Goal: Information Seeking & Learning: Compare options

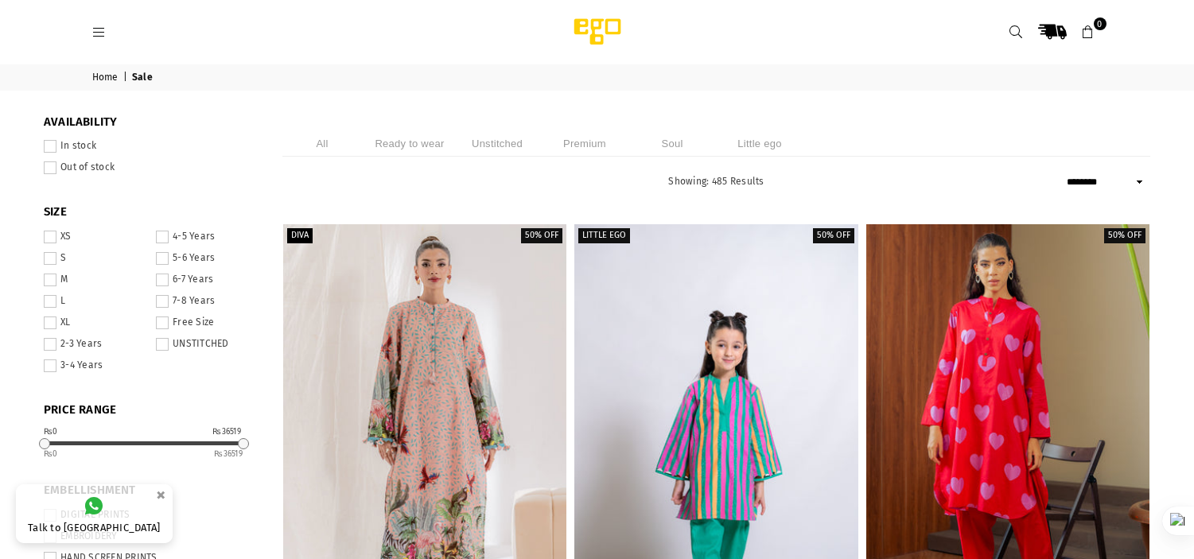
select select "******"
click at [50, 277] on span at bounding box center [50, 280] width 13 height 13
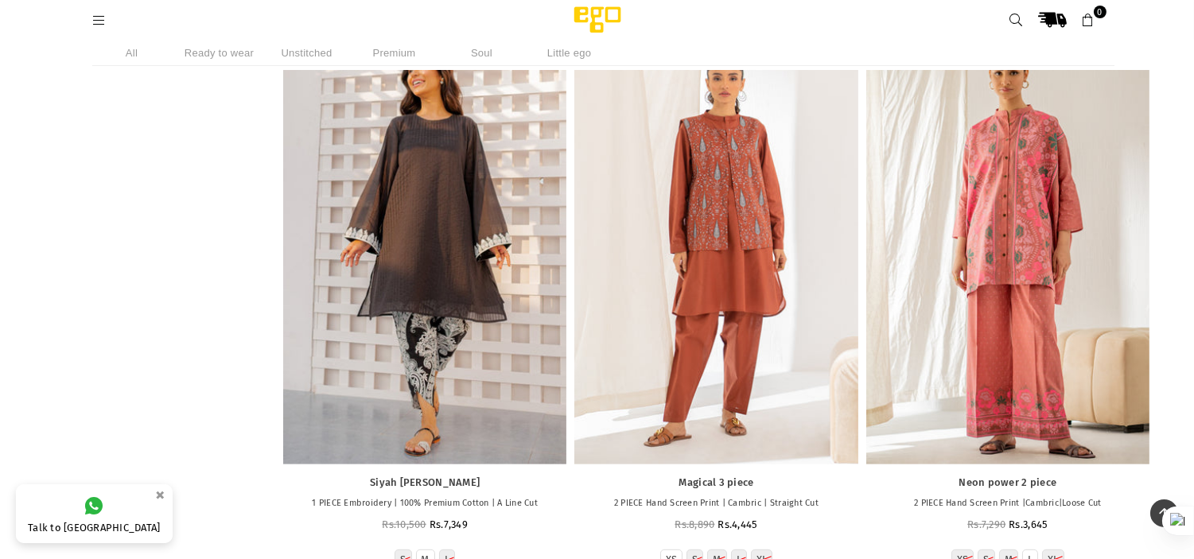
scroll to position [44779, 0]
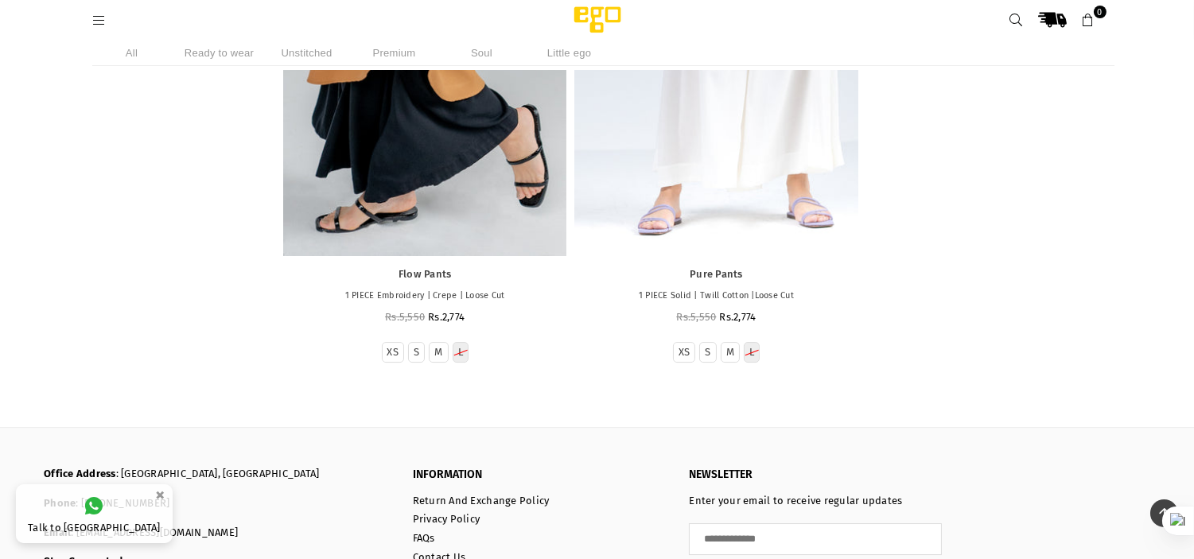
scroll to position [63496, 0]
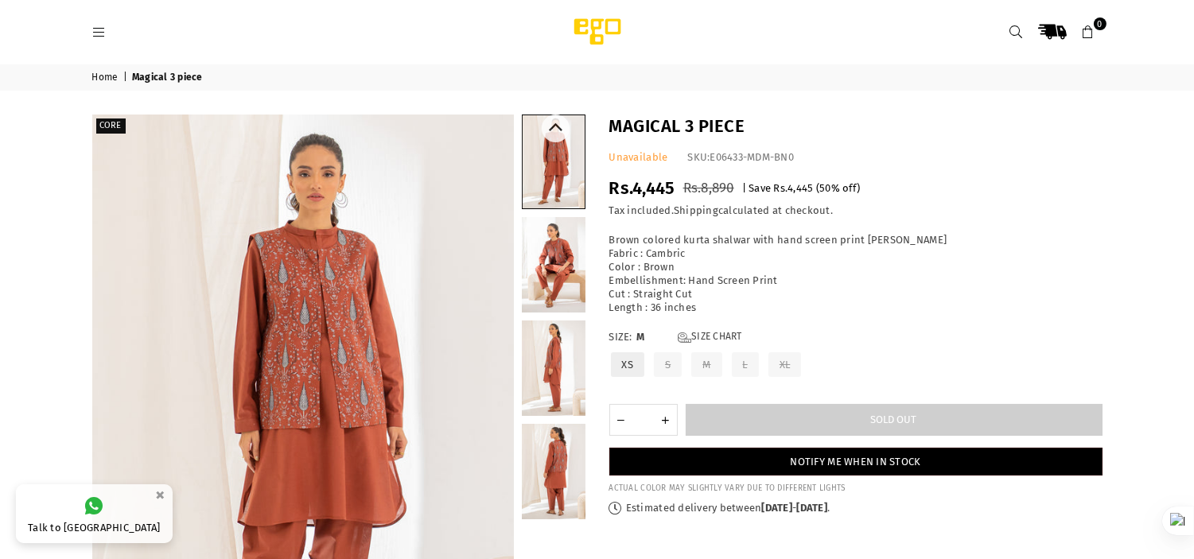
click at [542, 473] on link at bounding box center [554, 471] width 64 height 95
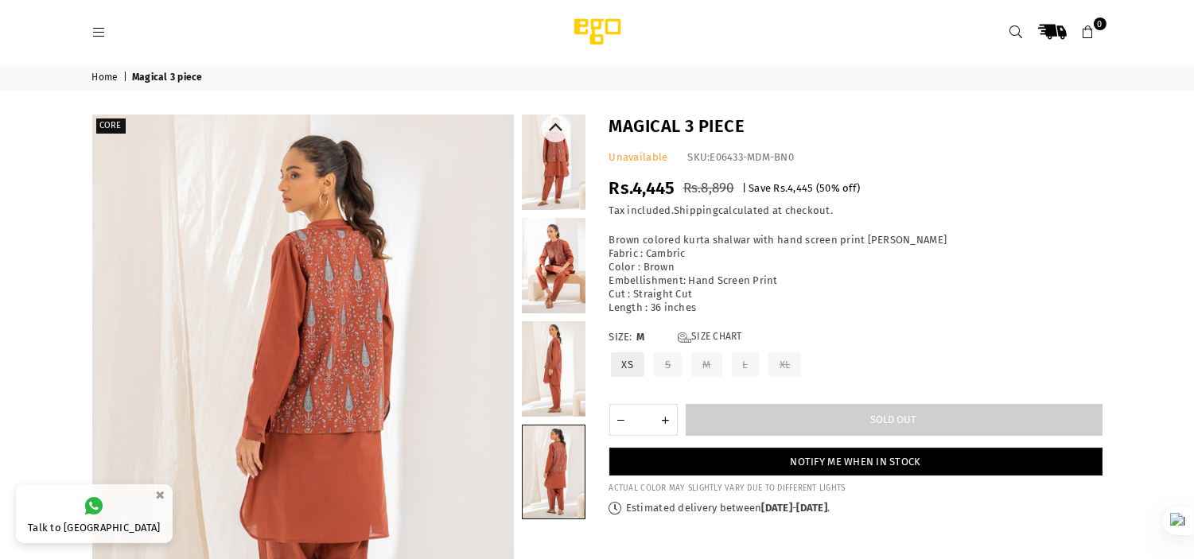
click at [569, 359] on link at bounding box center [554, 368] width 64 height 95
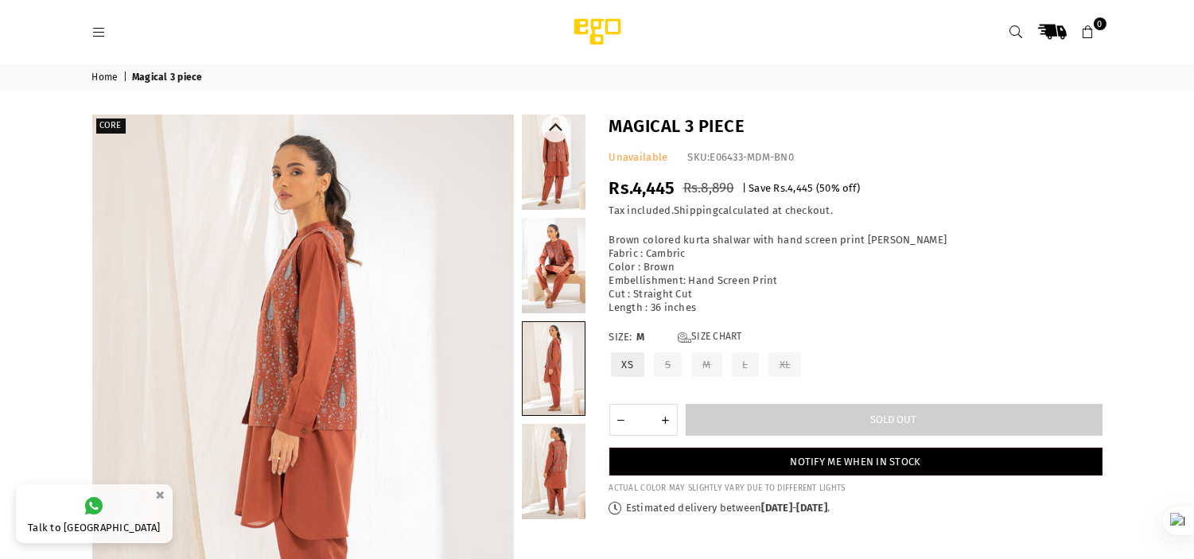
click at [561, 240] on link at bounding box center [554, 265] width 64 height 95
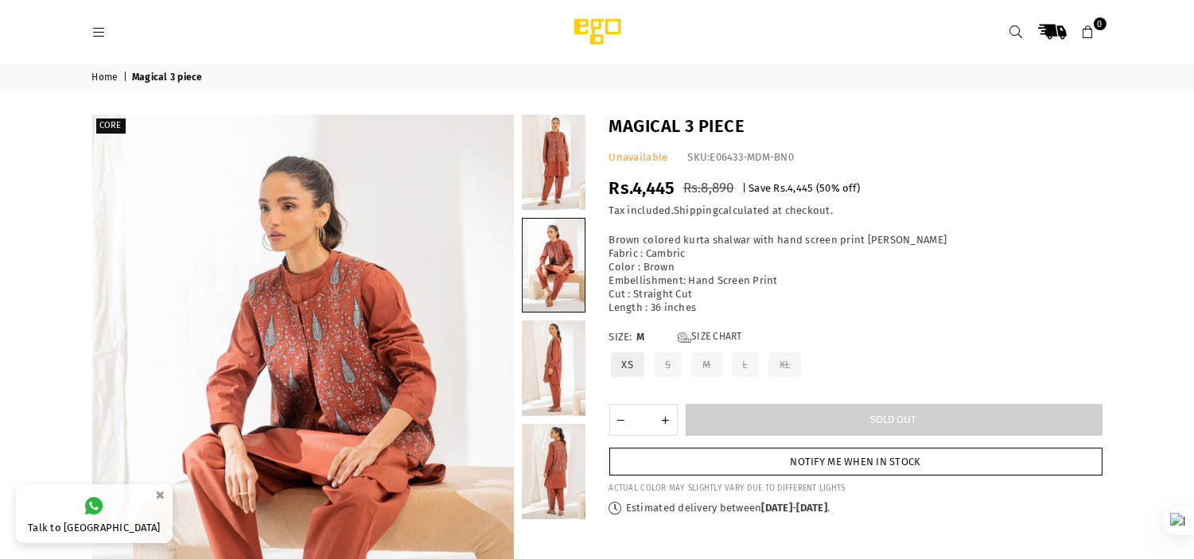
click at [880, 458] on link "Notify me when in stock" at bounding box center [855, 462] width 493 height 28
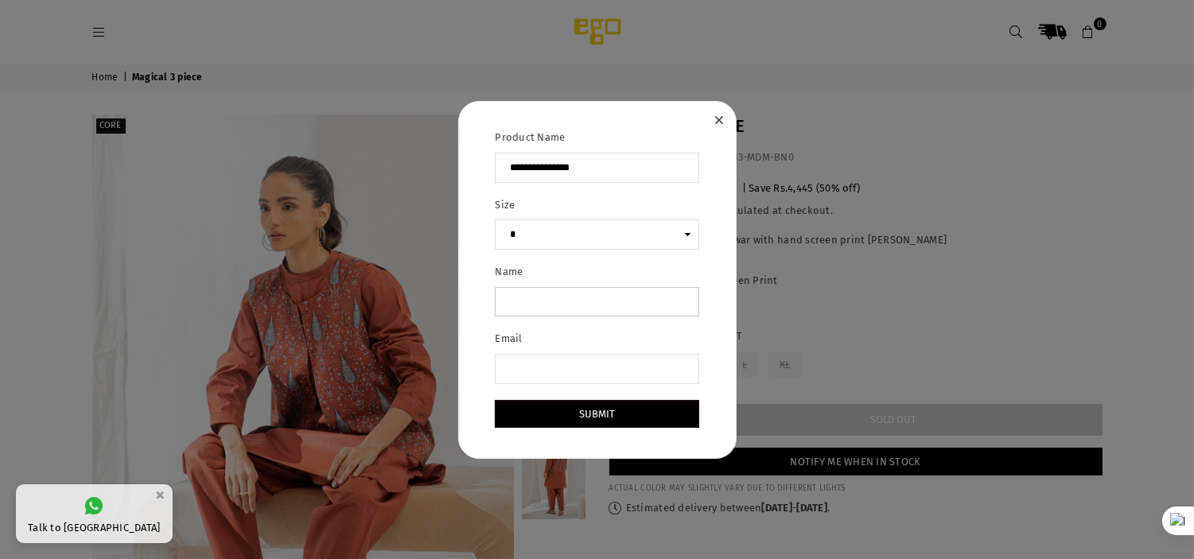
click at [635, 296] on input "Name" at bounding box center [597, 302] width 204 height 30
type input "**********"
click at [610, 363] on input "Email" at bounding box center [597, 369] width 204 height 30
type input "**********"
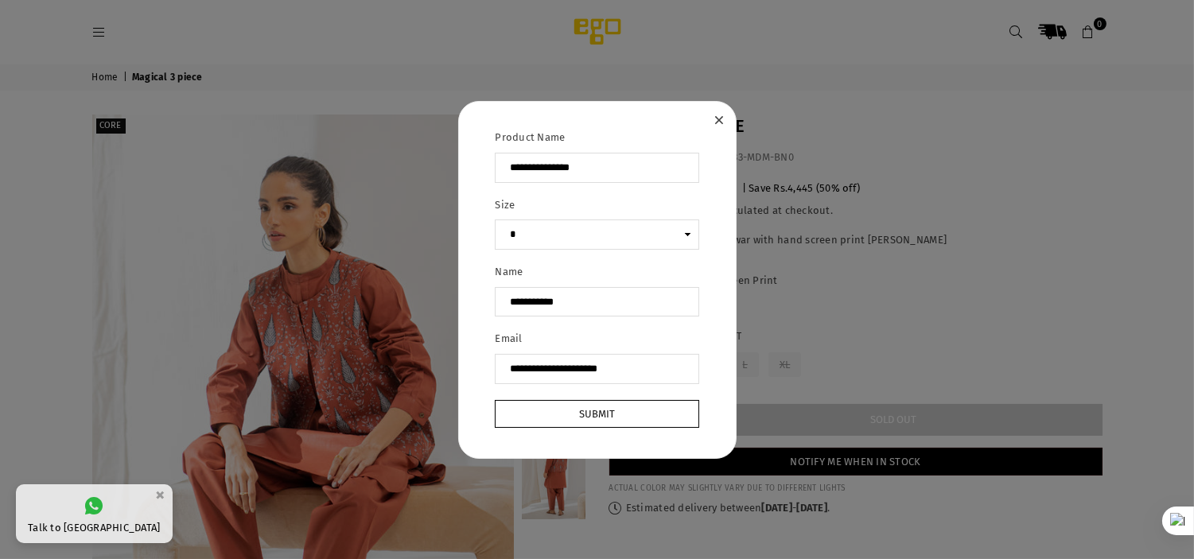
click at [647, 417] on button "Submit" at bounding box center [597, 414] width 204 height 28
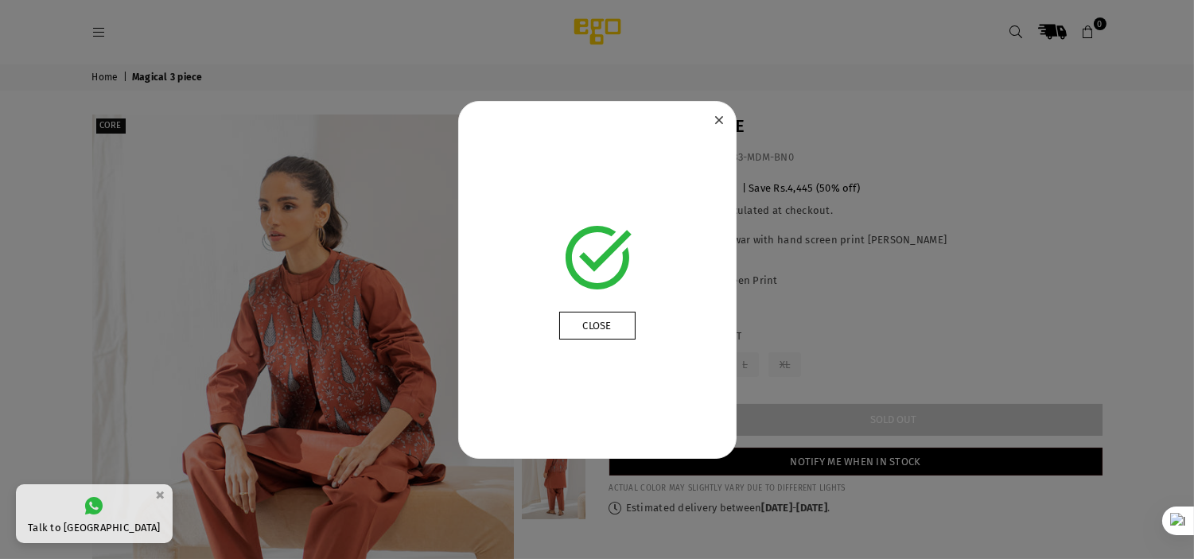
click at [595, 319] on link "Close" at bounding box center [597, 326] width 76 height 28
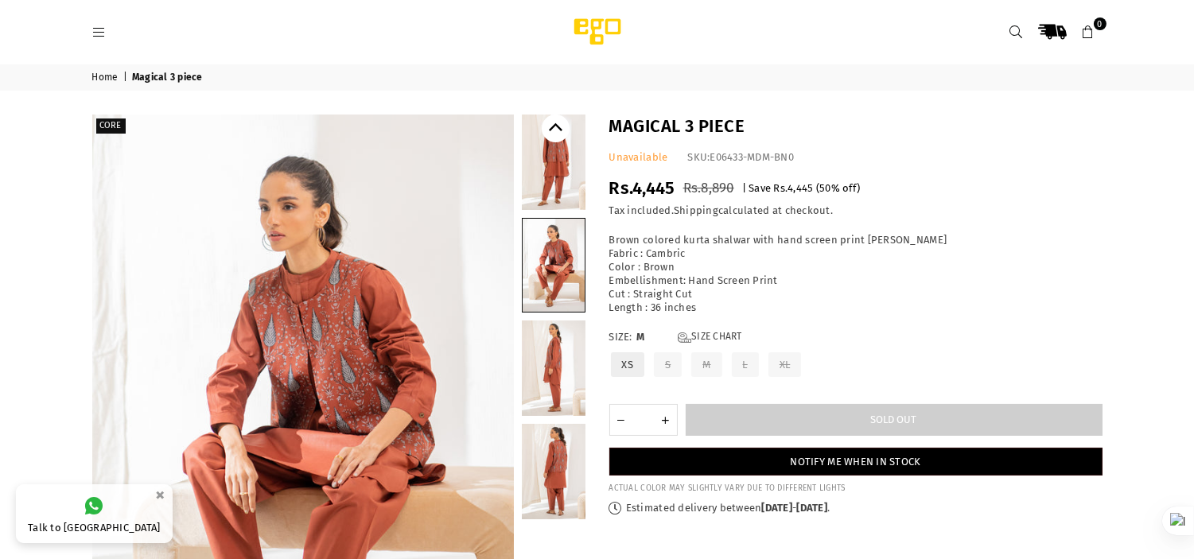
click at [550, 131] on icon "Previous" at bounding box center [555, 129] width 14 height 14
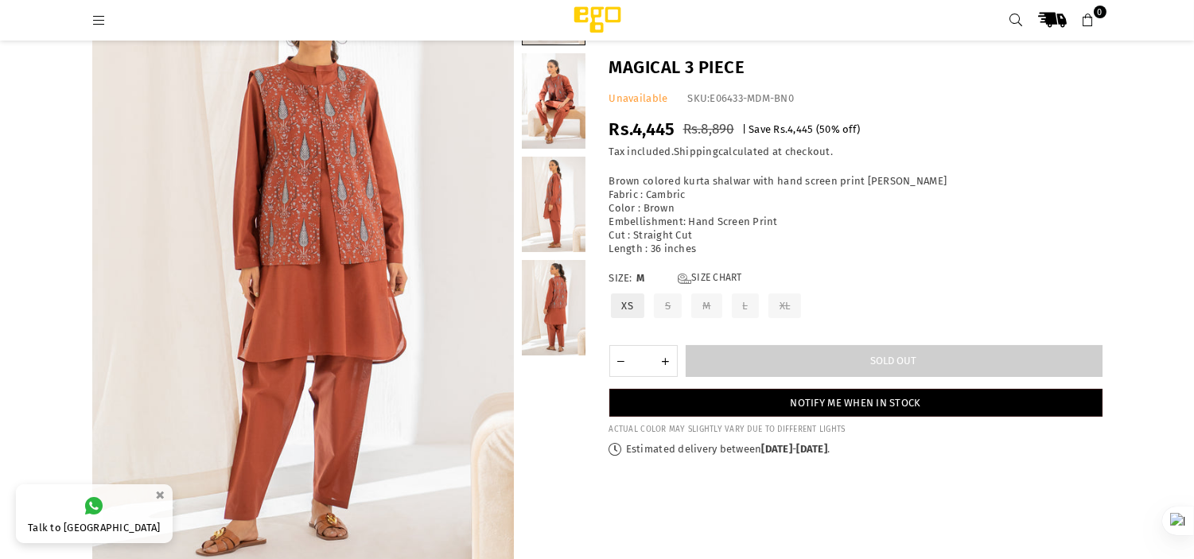
scroll to position [131, 0]
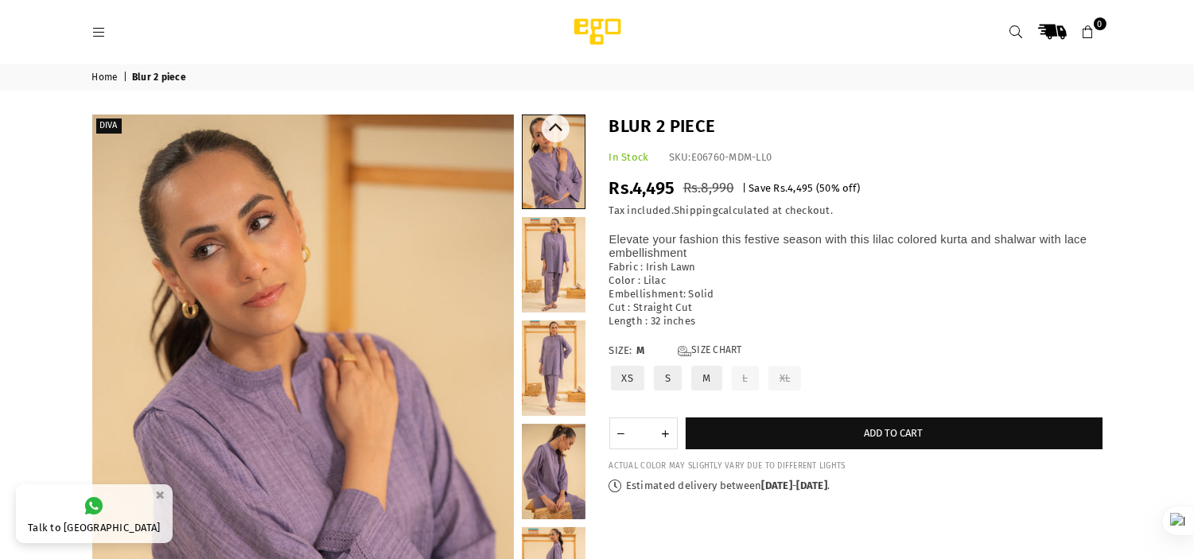
click at [547, 255] on link at bounding box center [554, 264] width 64 height 95
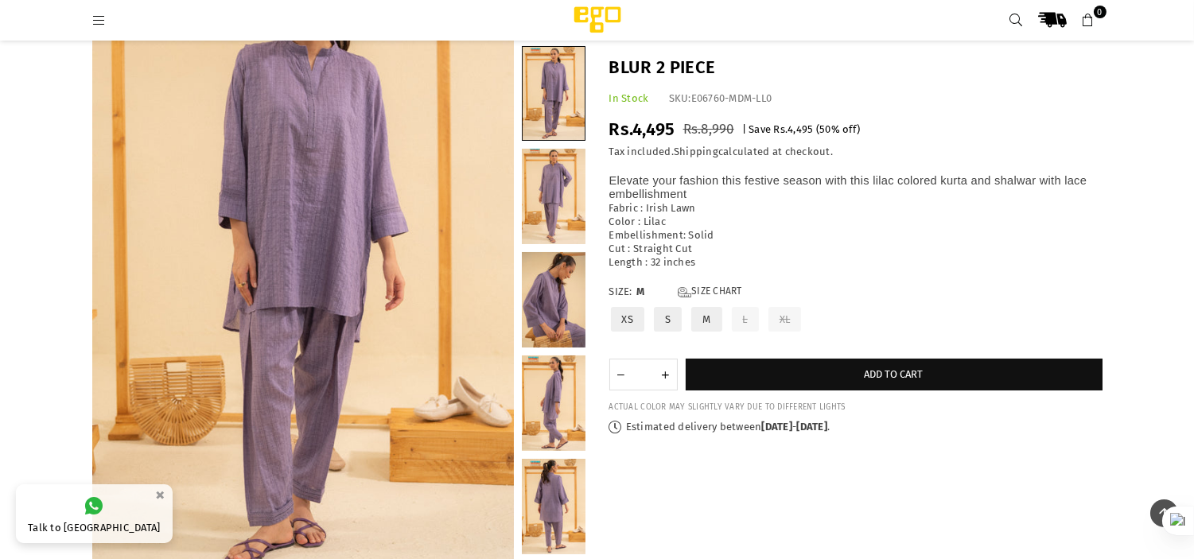
scroll to position [144, 0]
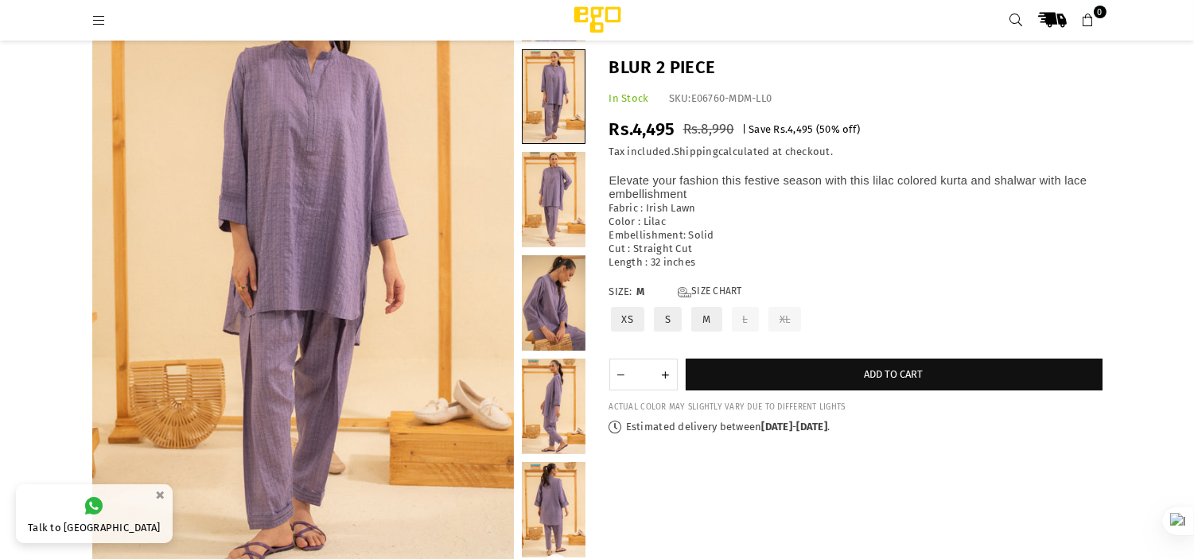
click at [551, 390] on link at bounding box center [554, 406] width 64 height 95
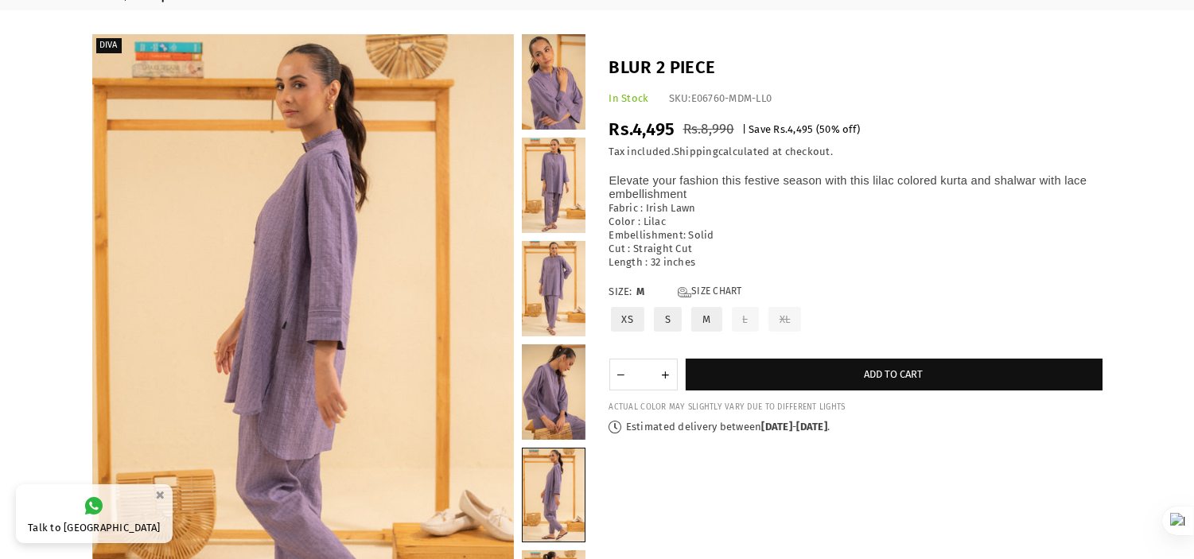
scroll to position [72, 0]
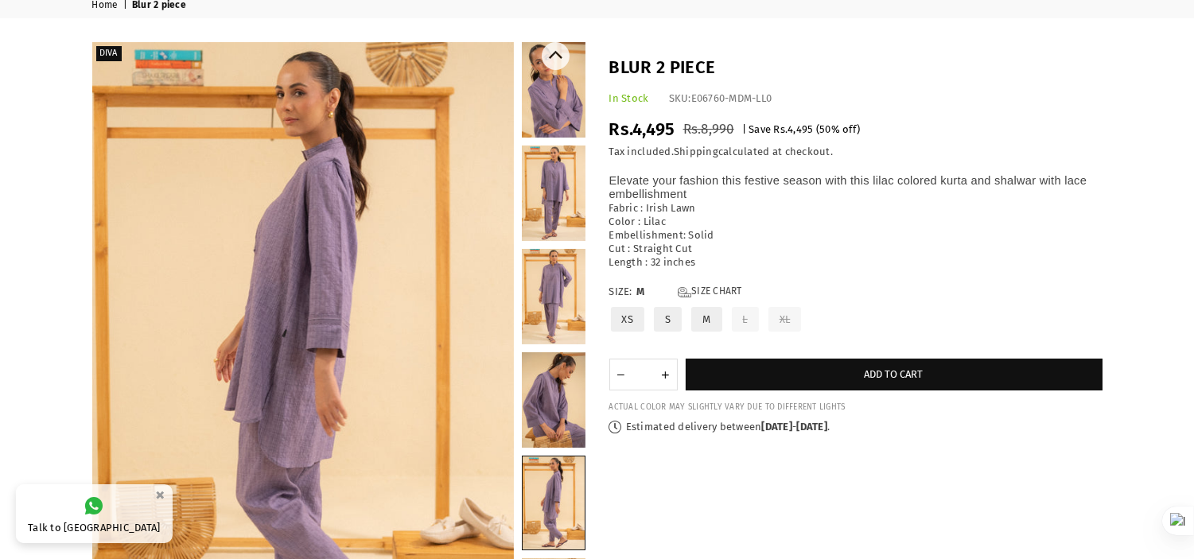
click at [545, 188] on link at bounding box center [554, 193] width 64 height 95
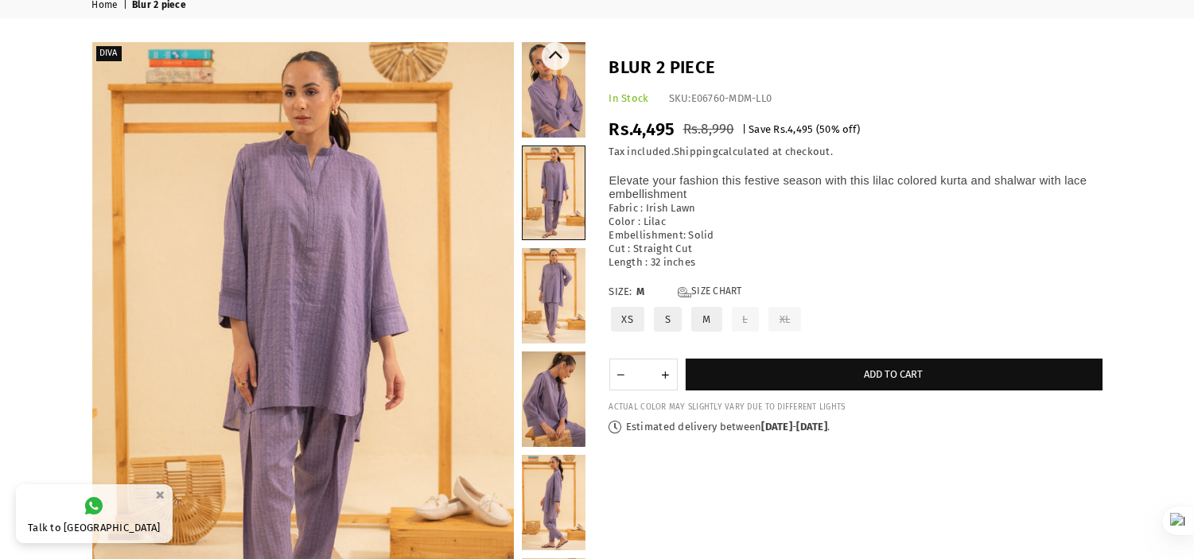
click at [558, 314] on link at bounding box center [554, 295] width 64 height 95
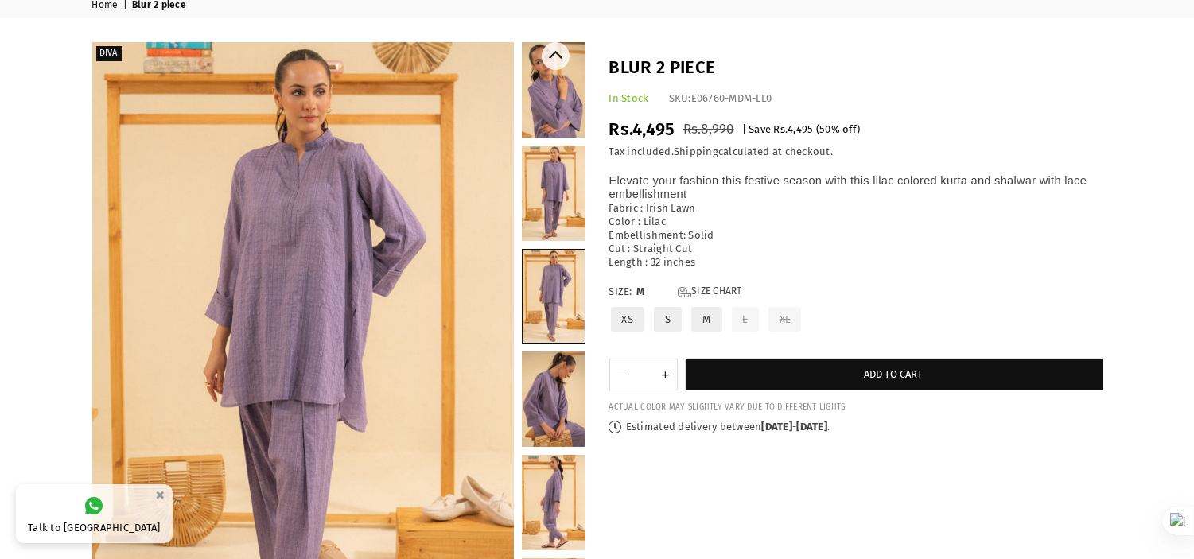
click at [565, 371] on link at bounding box center [554, 398] width 64 height 95
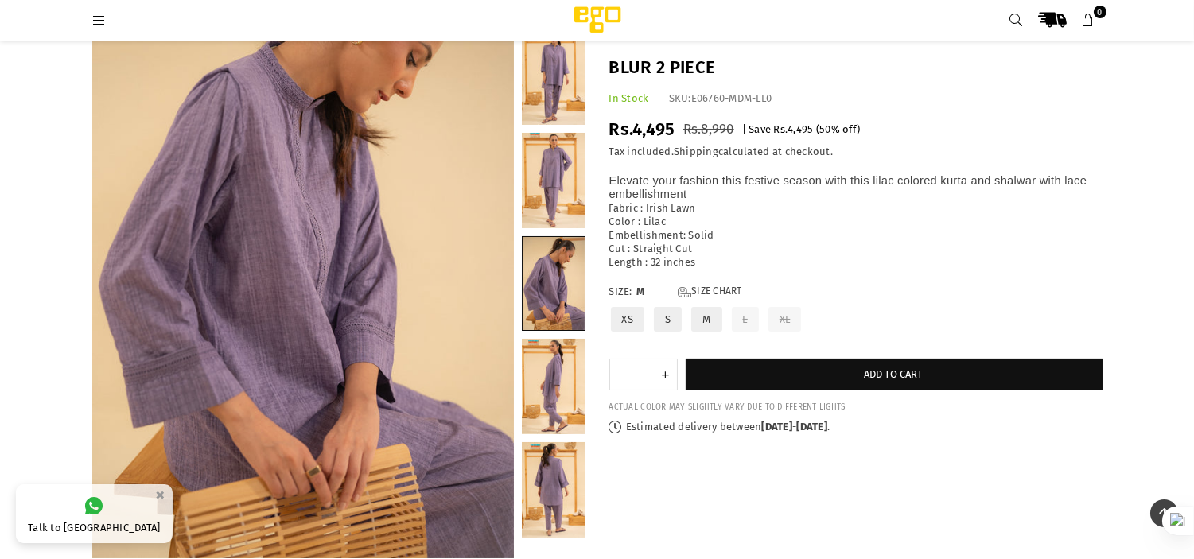
scroll to position [152, 0]
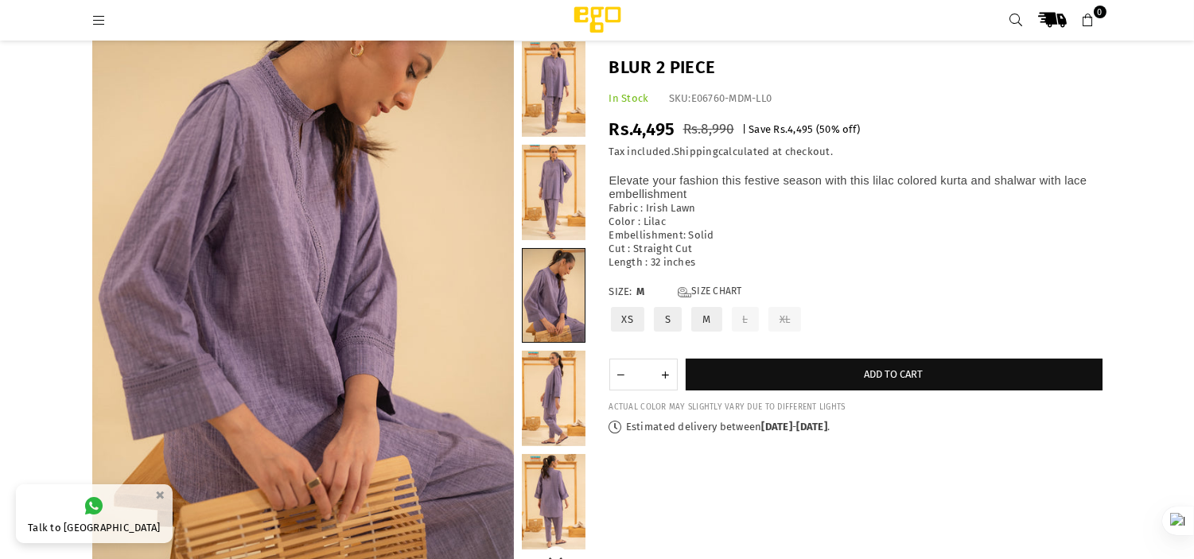
click at [551, 383] on link at bounding box center [554, 398] width 64 height 95
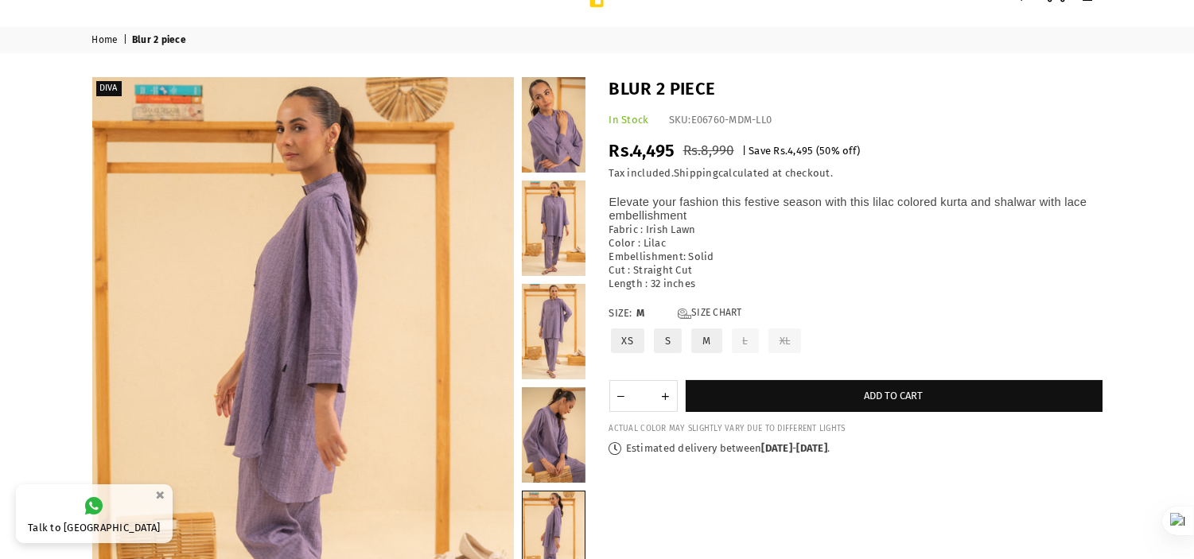
scroll to position [25, 0]
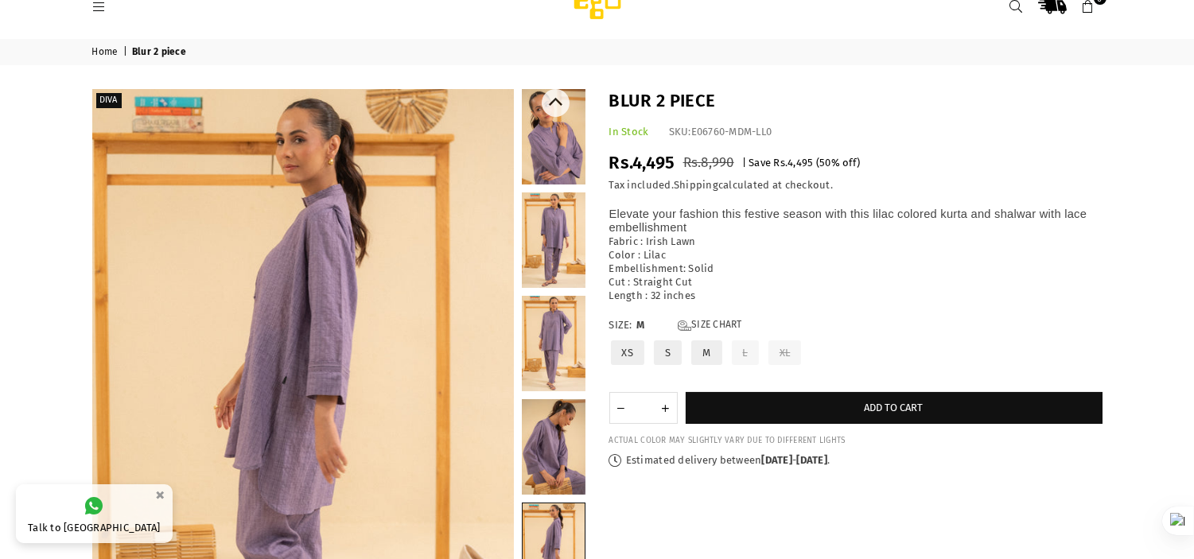
click at [545, 234] on link at bounding box center [554, 239] width 64 height 95
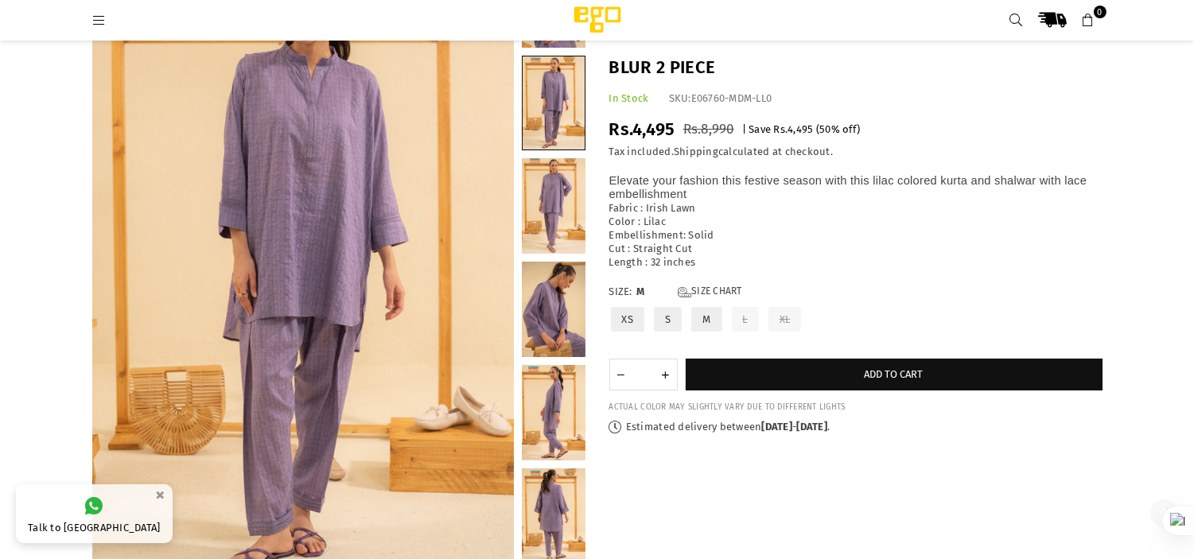
scroll to position [133, 0]
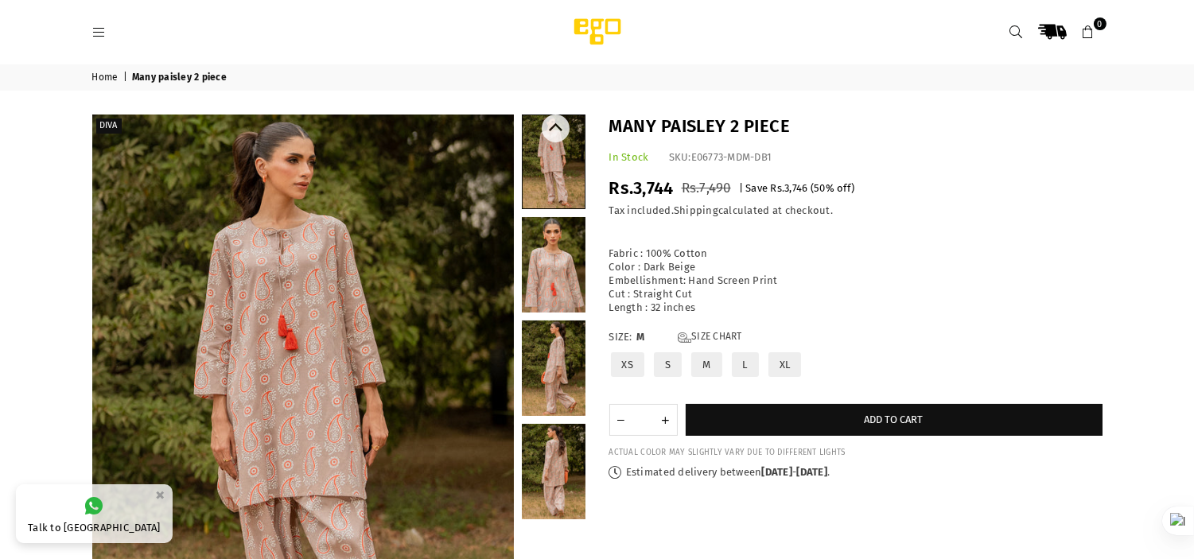
click at [538, 475] on link at bounding box center [554, 471] width 64 height 95
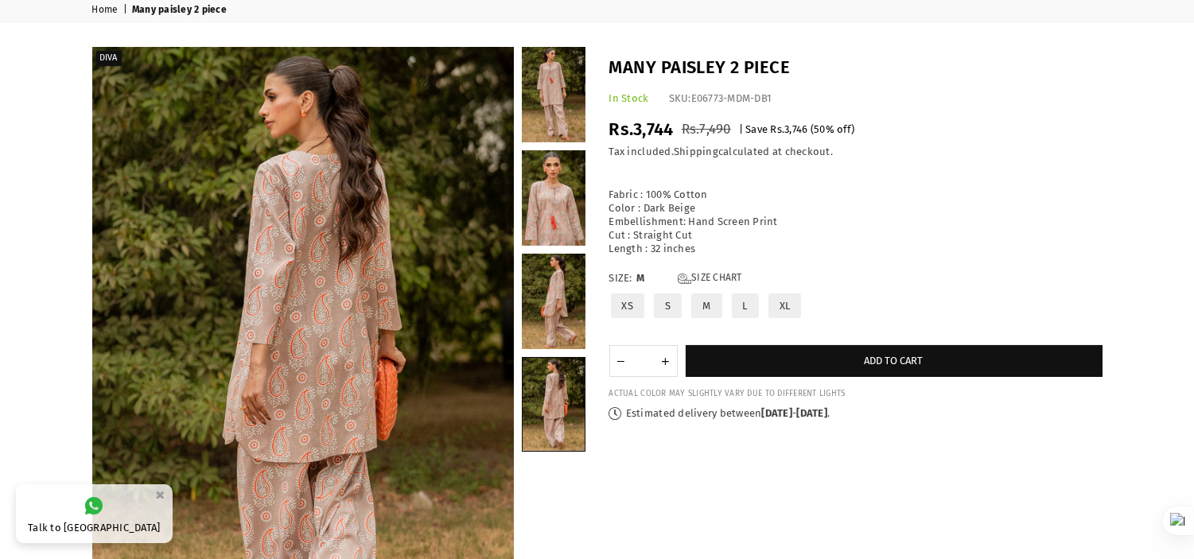
scroll to position [80, 0]
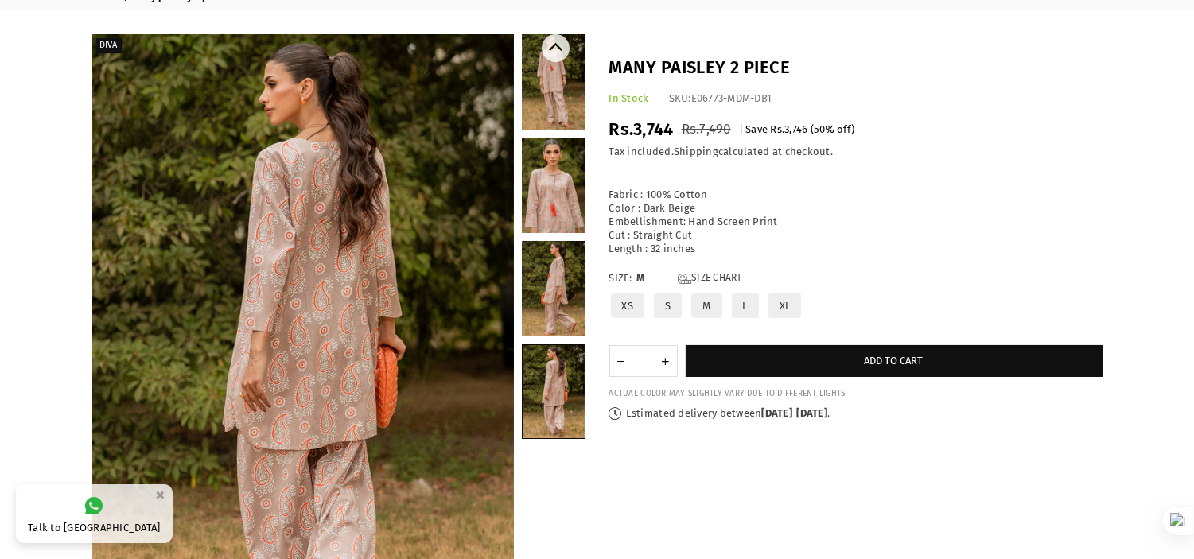
click at [538, 187] on link at bounding box center [554, 185] width 64 height 95
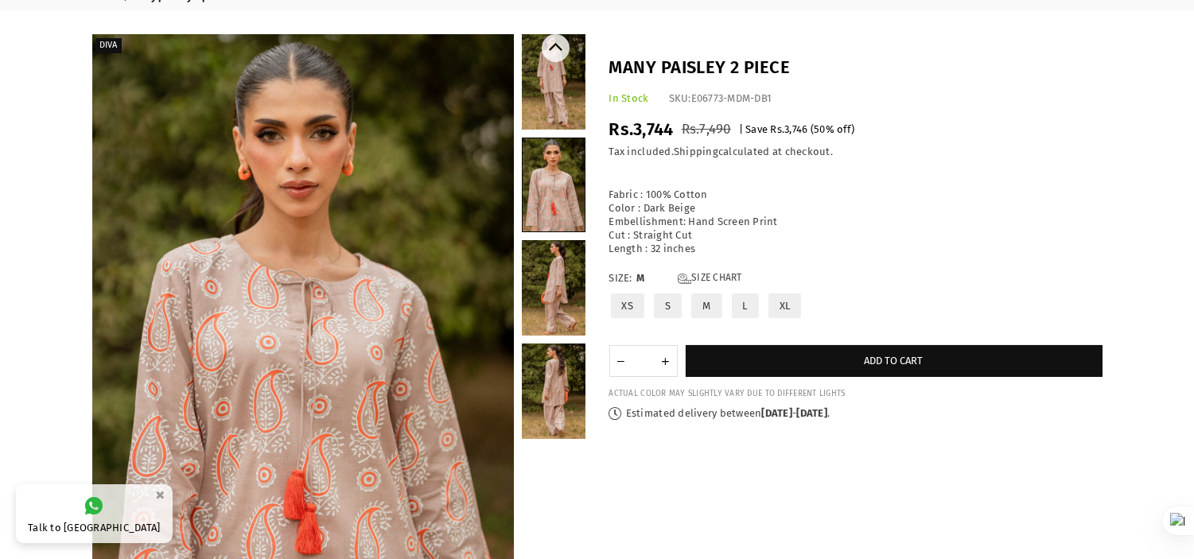
click at [551, 382] on link at bounding box center [554, 391] width 64 height 95
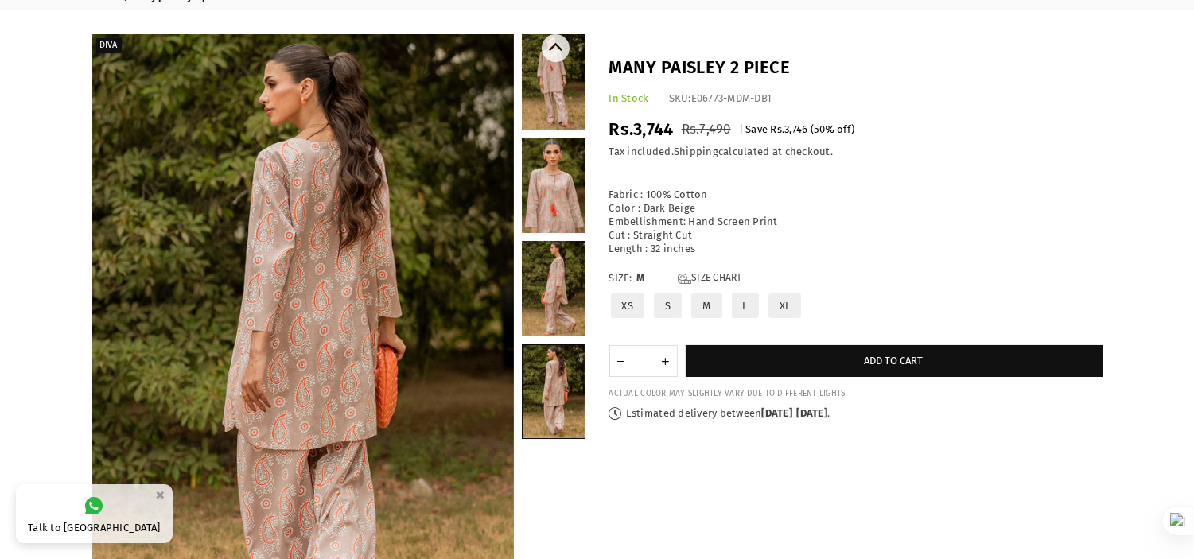
click at [549, 101] on link at bounding box center [554, 81] width 64 height 95
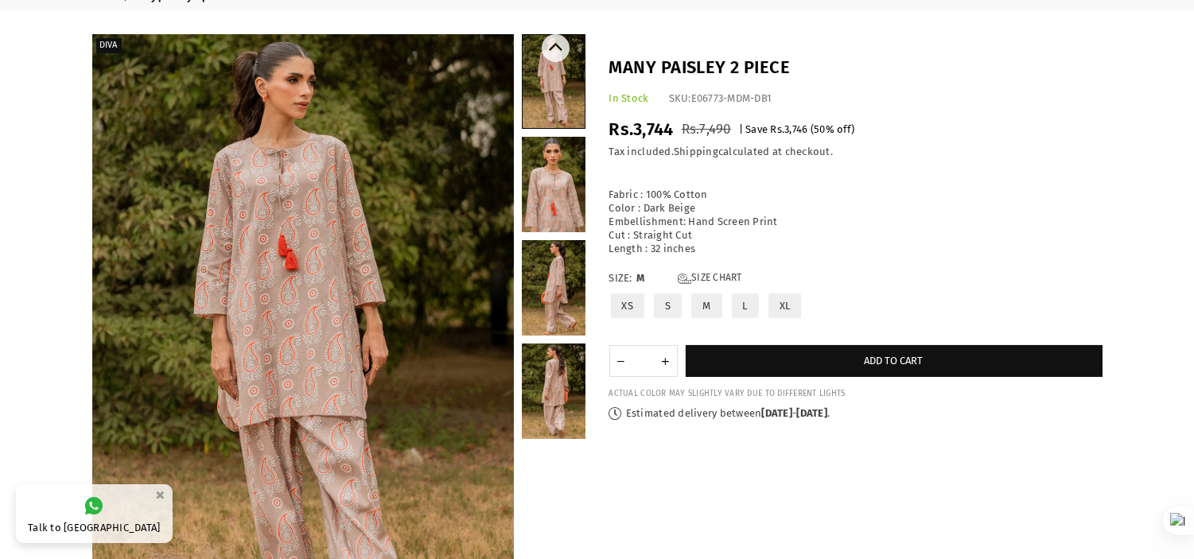
click at [549, 359] on link at bounding box center [554, 391] width 64 height 95
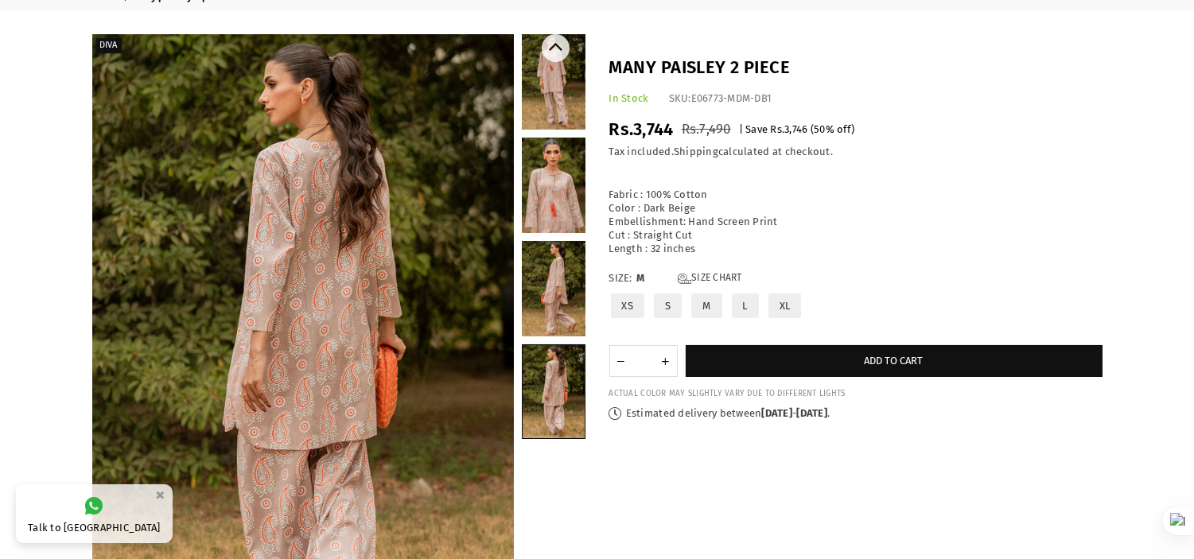
click at [553, 299] on link at bounding box center [554, 288] width 64 height 95
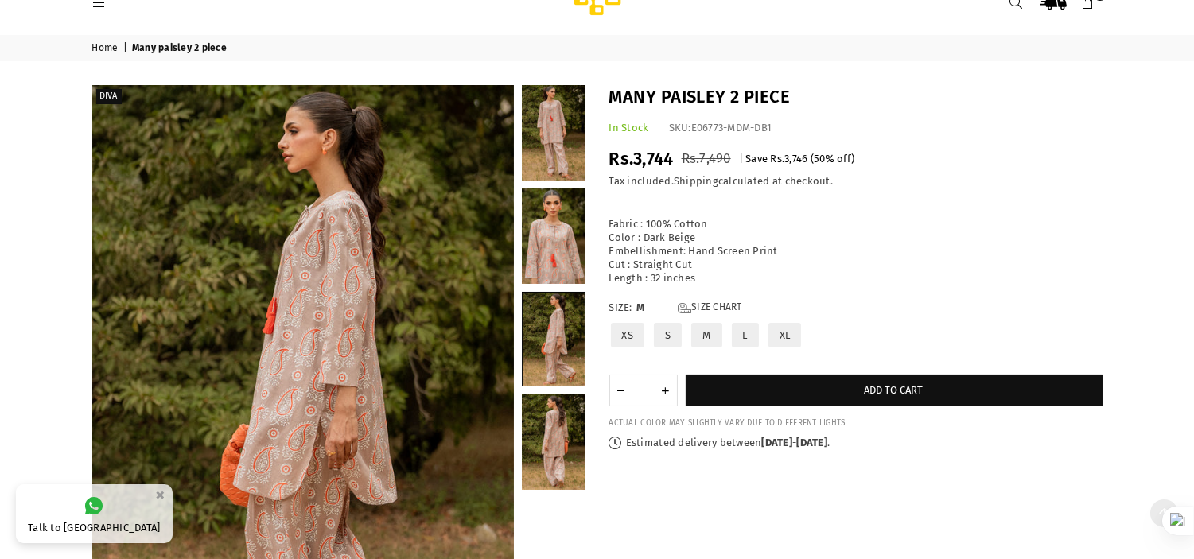
scroll to position [14, 0]
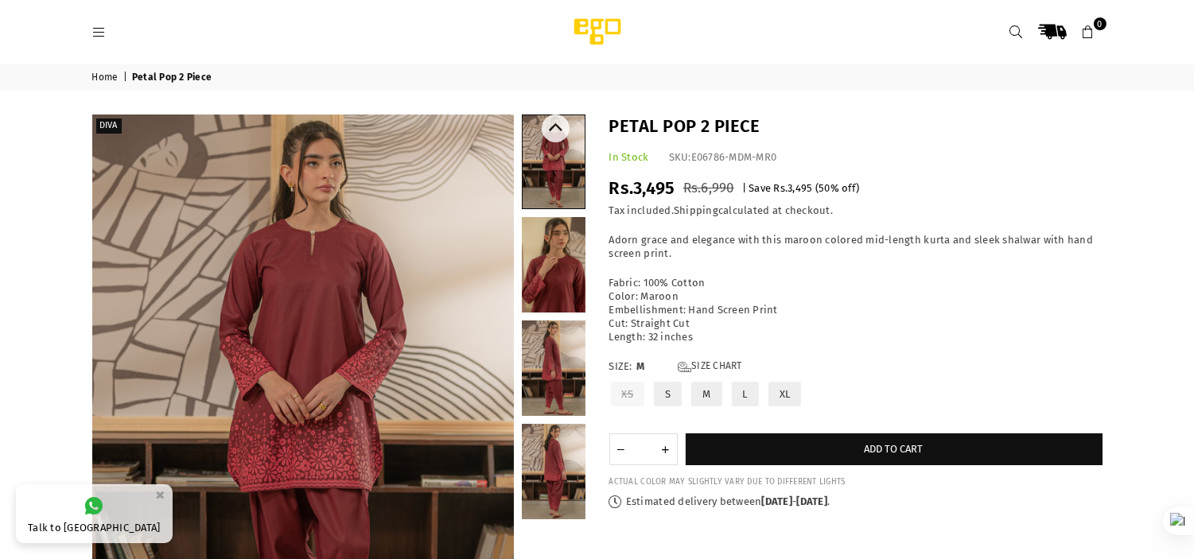
click at [552, 347] on link at bounding box center [554, 367] width 64 height 95
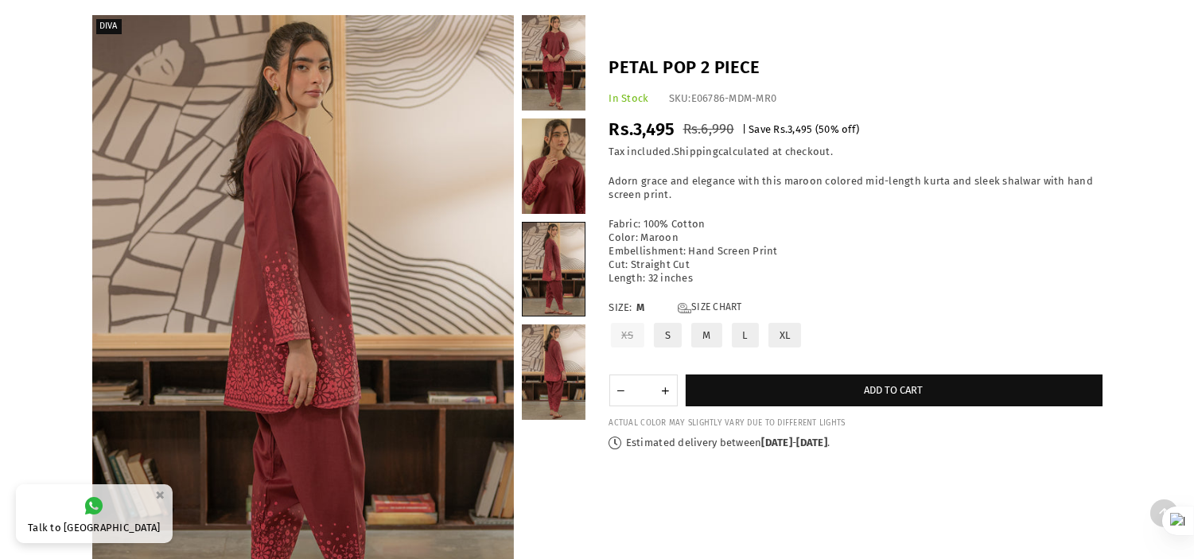
scroll to position [91, 0]
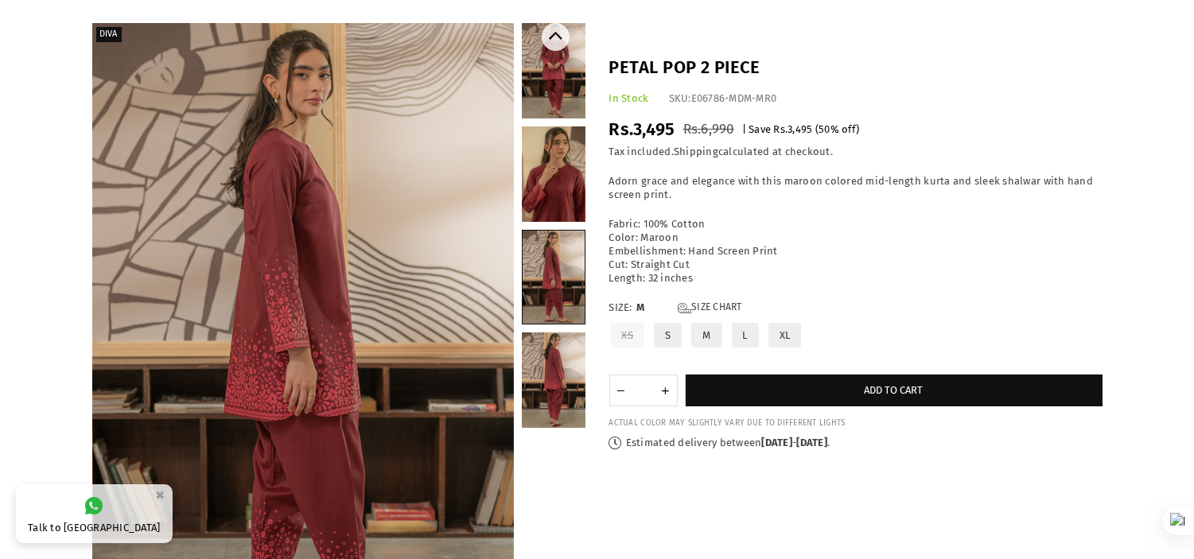
click at [569, 388] on link at bounding box center [554, 379] width 64 height 95
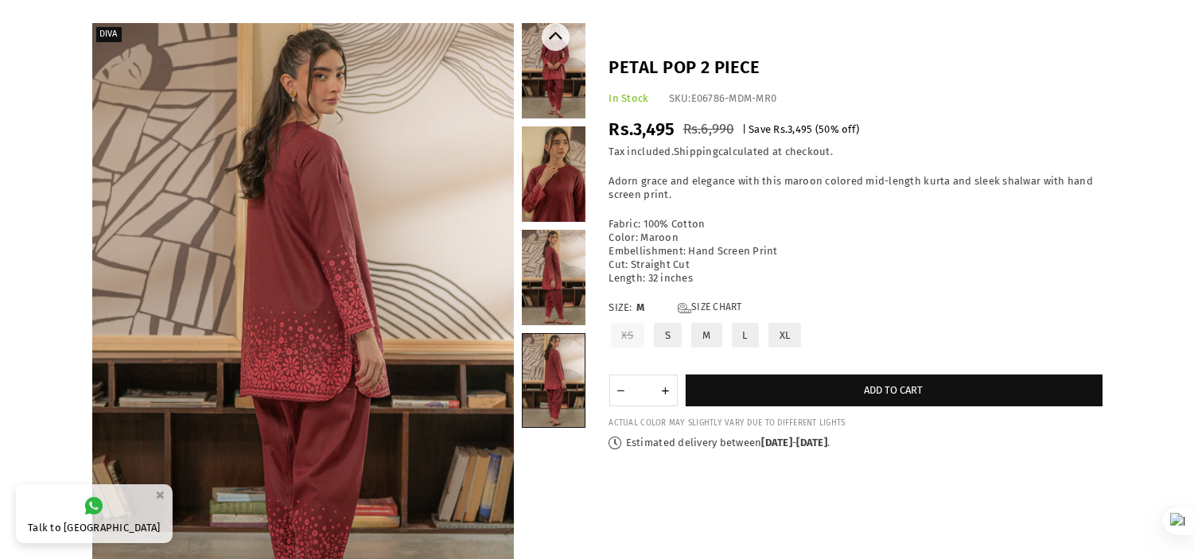
click at [553, 269] on link at bounding box center [554, 277] width 64 height 95
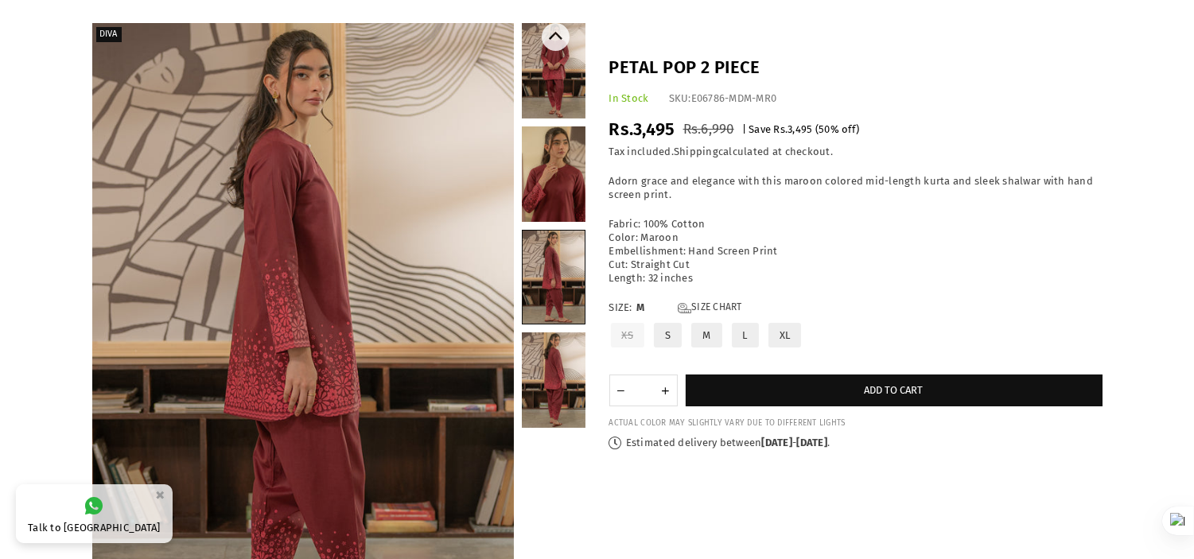
click at [567, 152] on link at bounding box center [554, 173] width 64 height 95
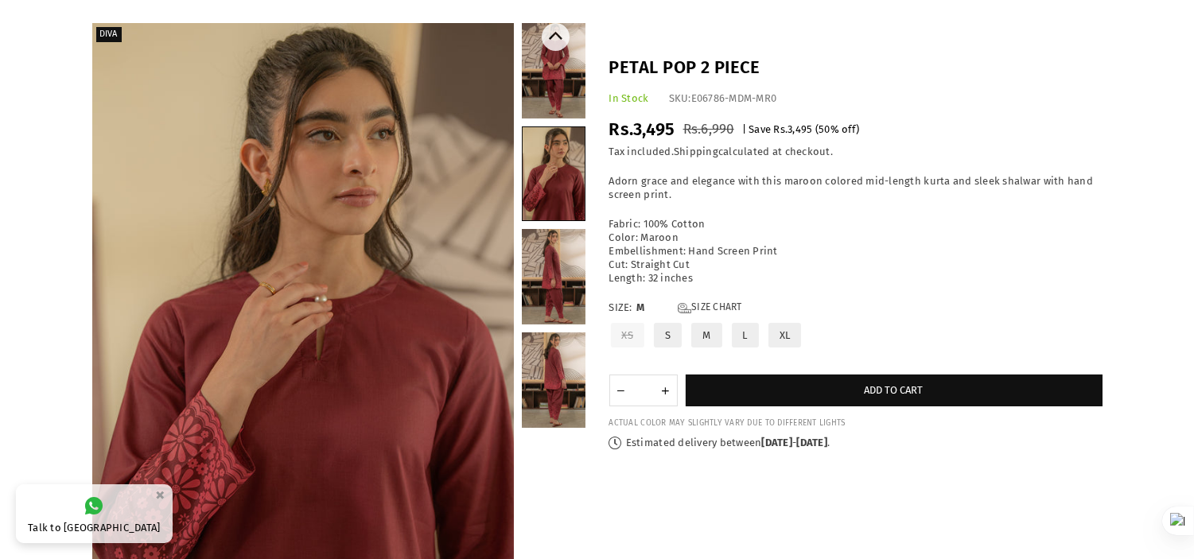
click at [566, 62] on link at bounding box center [554, 70] width 64 height 95
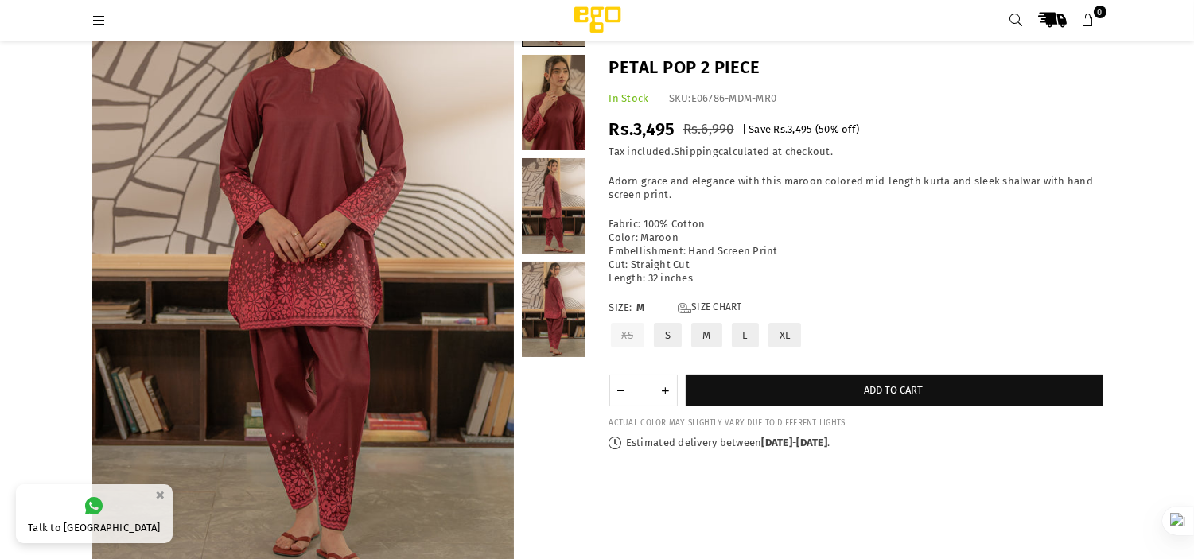
scroll to position [145, 0]
